Goal: Task Accomplishment & Management: Manage account settings

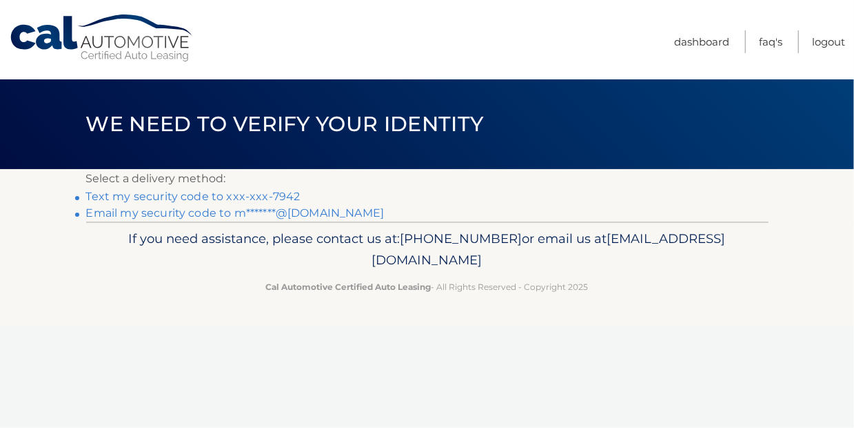
click at [265, 194] on link "Text my security code to xxx-xxx-7942" at bounding box center [193, 196] width 214 height 13
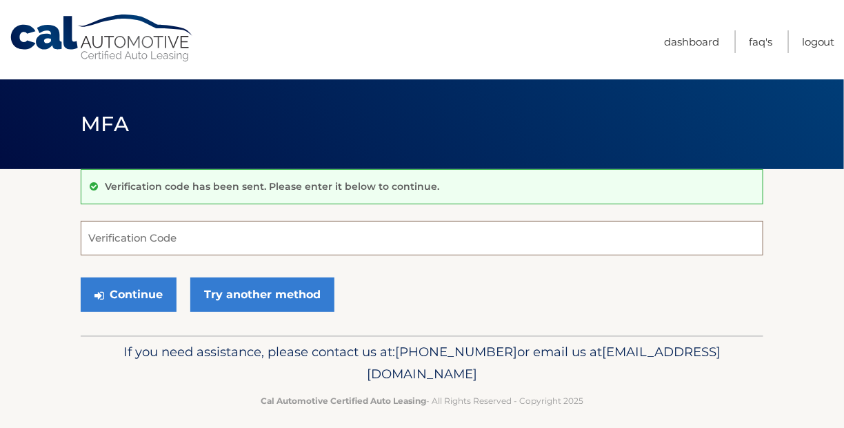
click at [219, 239] on input "Verification Code" at bounding box center [422, 238] width 683 height 34
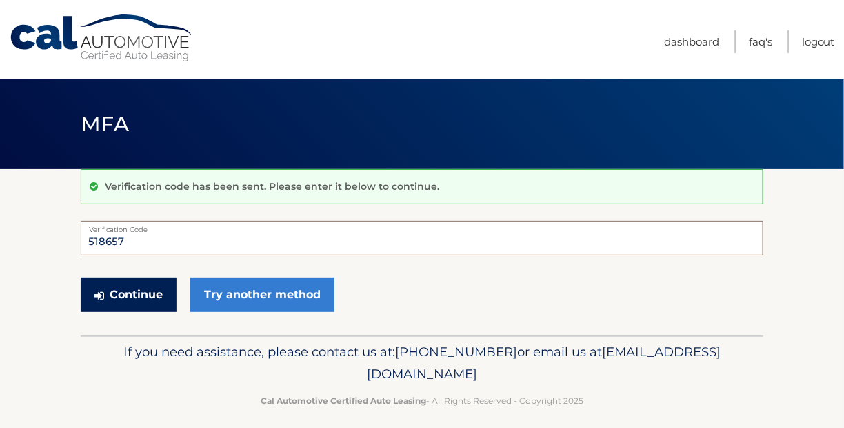
type input "518657"
click at [106, 290] on button "Continue" at bounding box center [129, 294] width 96 height 34
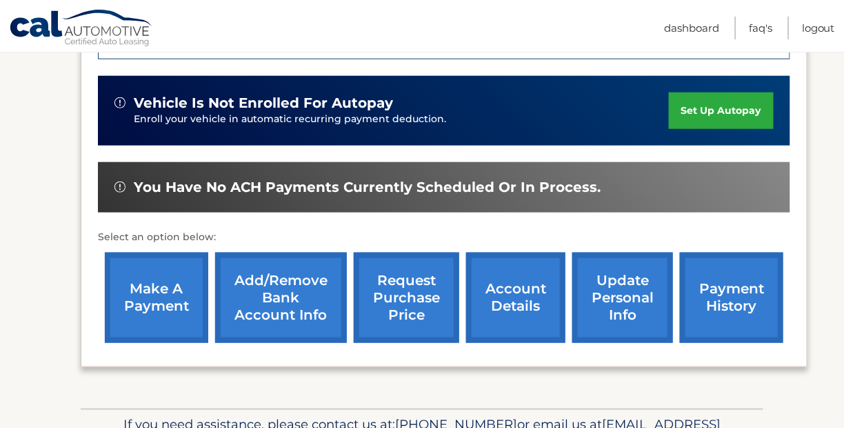
scroll to position [414, 0]
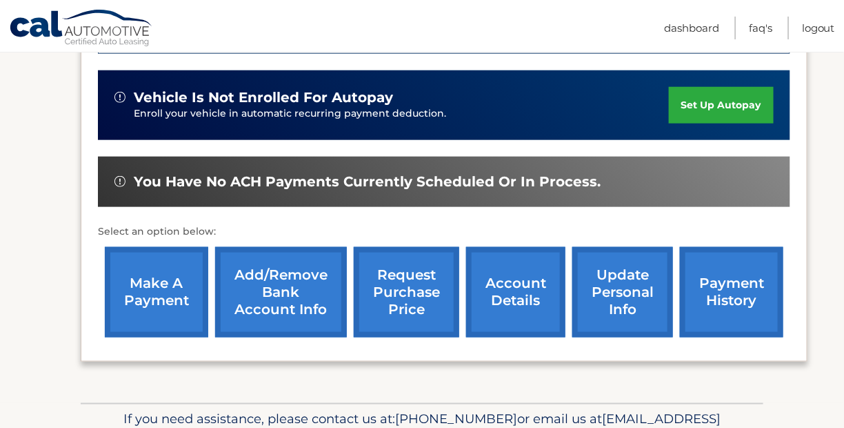
click at [725, 296] on link "payment history" at bounding box center [731, 292] width 103 height 90
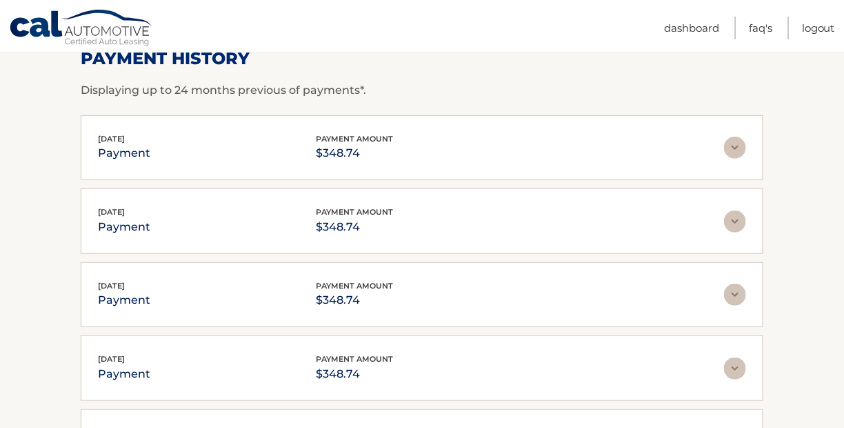
scroll to position [60, 0]
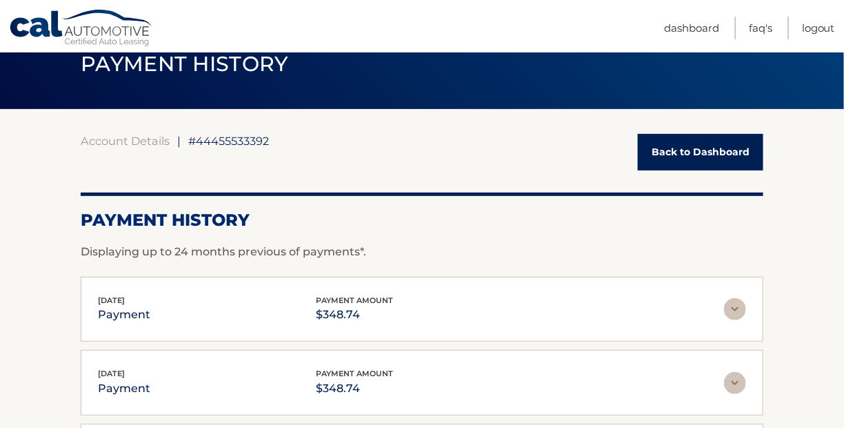
click at [689, 146] on link "Back to Dashboard" at bounding box center [701, 152] width 126 height 37
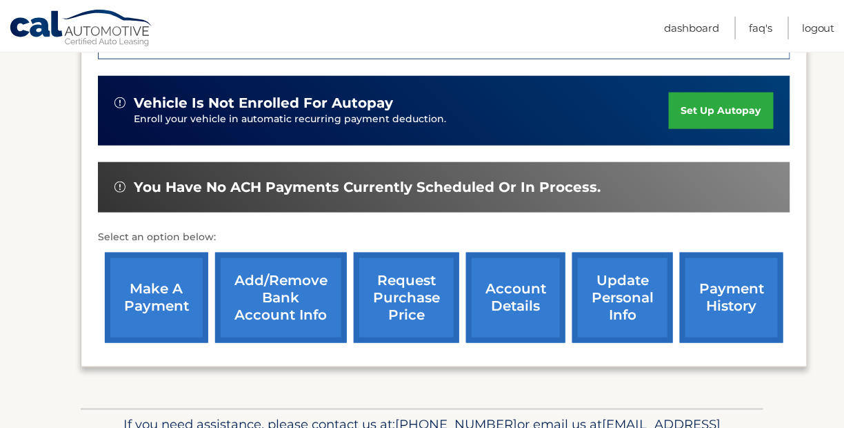
scroll to position [414, 0]
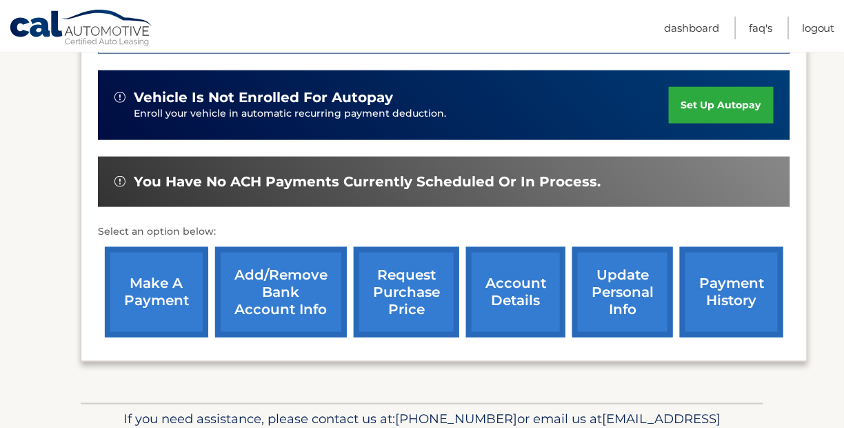
click at [156, 285] on link "make a payment" at bounding box center [156, 292] width 103 height 90
click at [155, 283] on link "make a payment" at bounding box center [156, 292] width 103 height 90
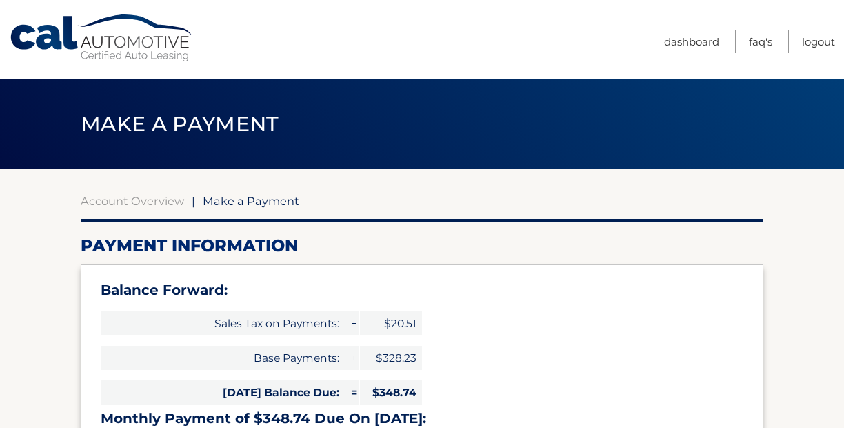
select select "OGFkMGM5ZDktNzg3Mi00MDY2LTkwZmEtYmIxYzQ3YWYwNGVi"
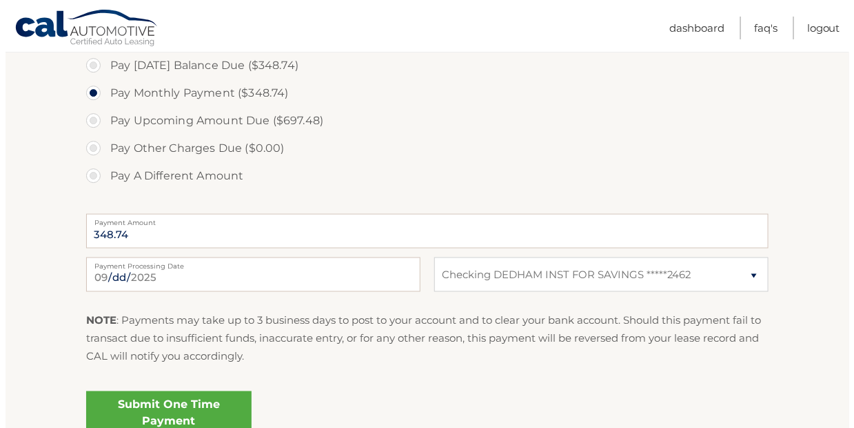
scroll to position [552, 0]
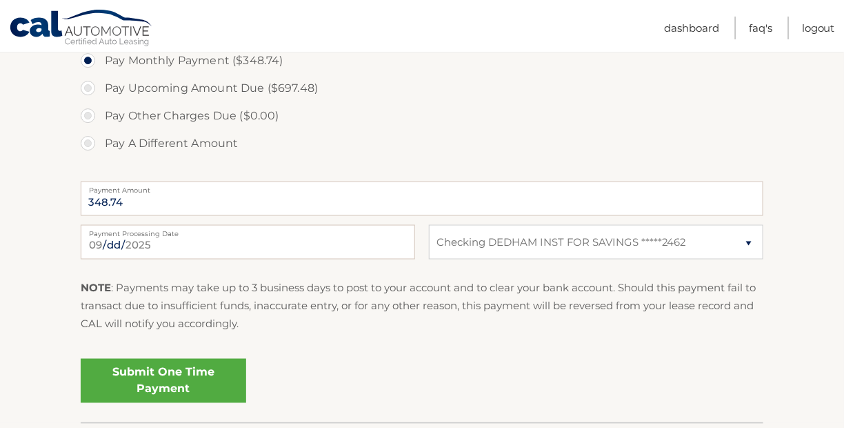
click at [204, 372] on link "Submit One Time Payment" at bounding box center [164, 381] width 166 height 44
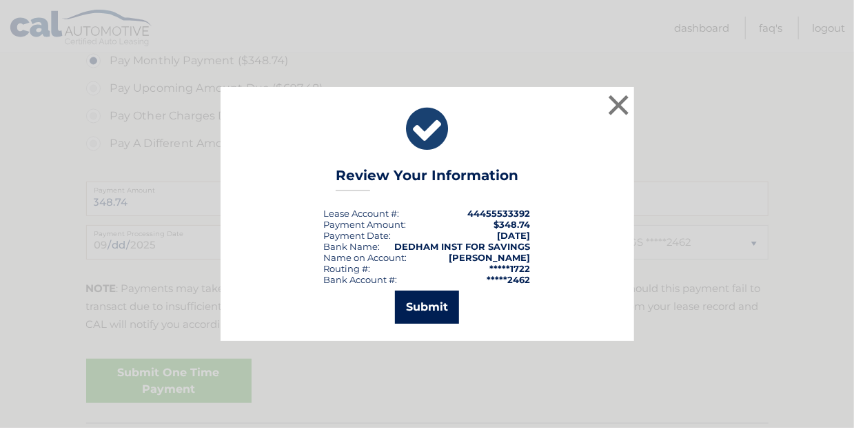
click at [439, 308] on button "Submit" at bounding box center [427, 306] width 64 height 33
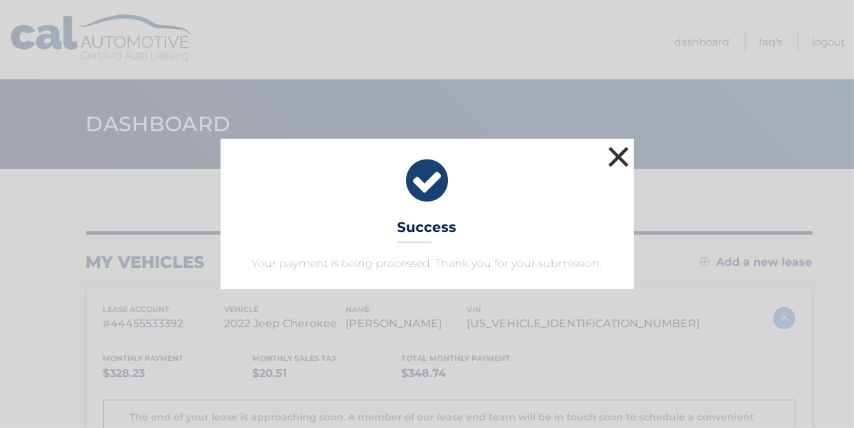
click at [617, 152] on button "×" at bounding box center [619, 157] width 28 height 28
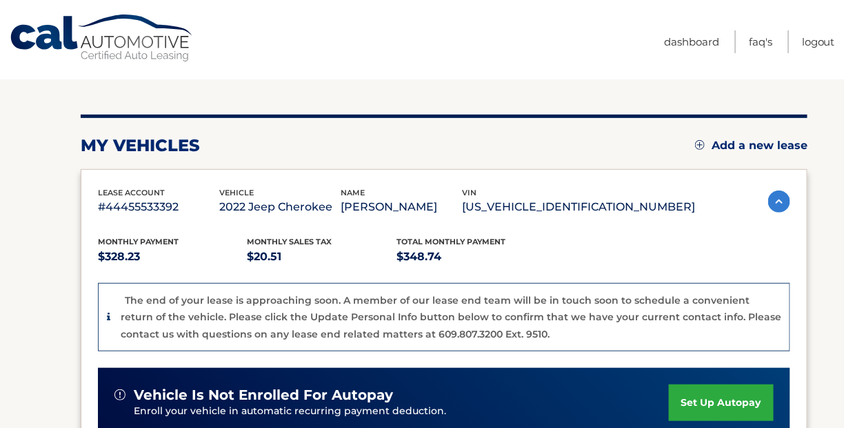
scroll to position [138, 0]
